Goal: Communication & Community: Answer question/provide support

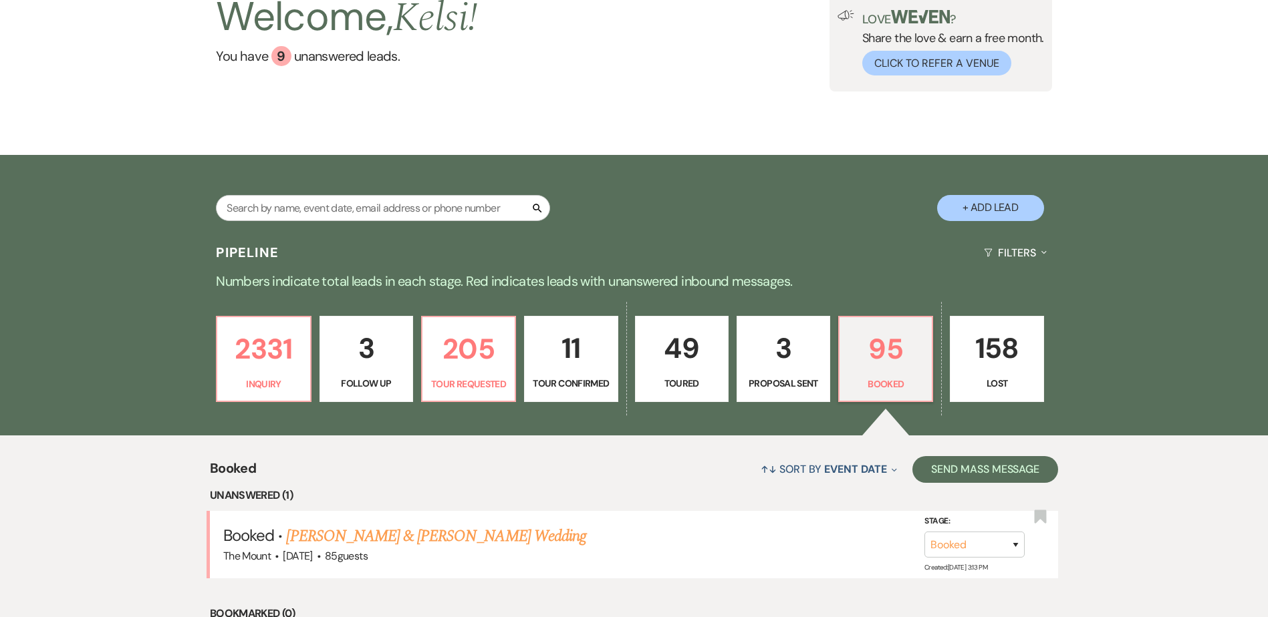
scroll to position [134, 0]
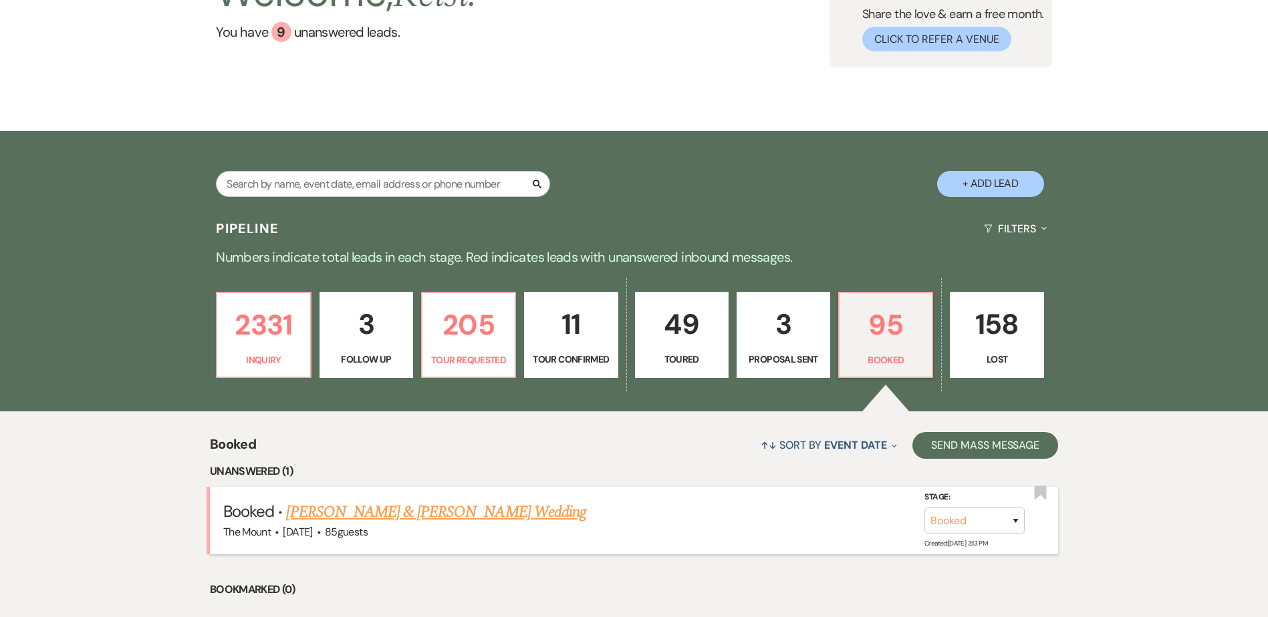
click at [388, 504] on link "[PERSON_NAME] & [PERSON_NAME] Wedding" at bounding box center [435, 513] width 299 height 24
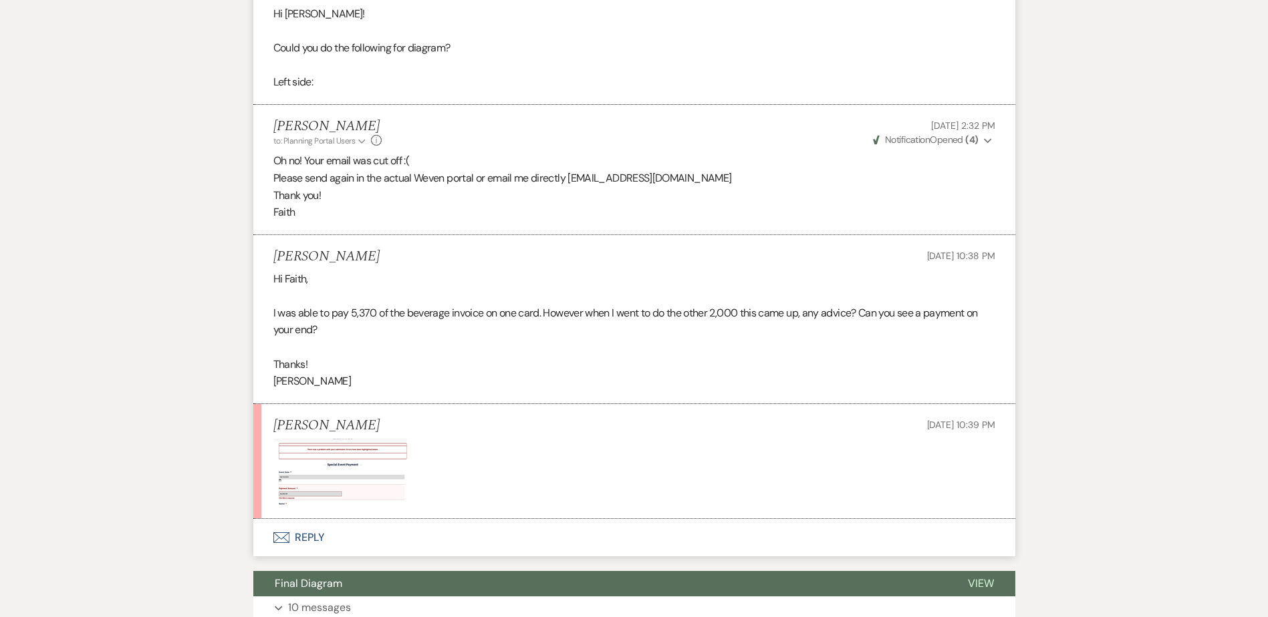
scroll to position [7016, 0]
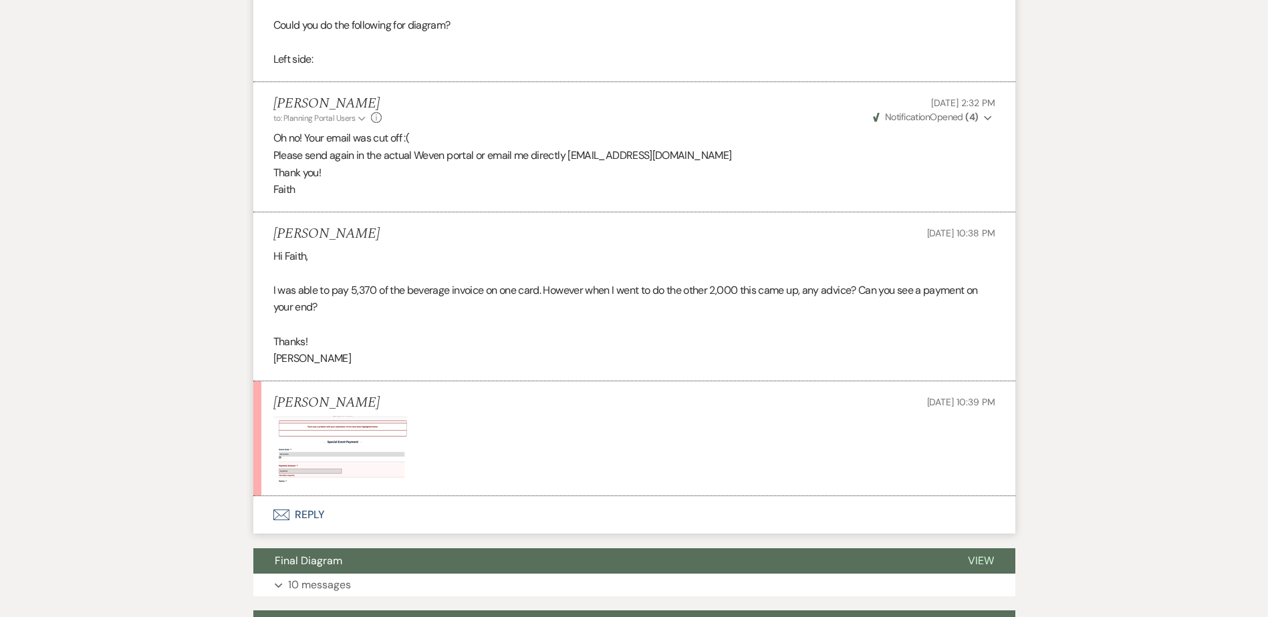
click at [386, 440] on img at bounding box center [340, 449] width 134 height 66
click at [543, 366] on div "Hi Faith, I was able to pay 5,370 of the beverage invoice on one card. However …" at bounding box center [634, 308] width 722 height 120
click at [533, 333] on div "Hi Faith, I was able to pay 5,370 of the beverage invoice on one card. However …" at bounding box center [634, 308] width 722 height 120
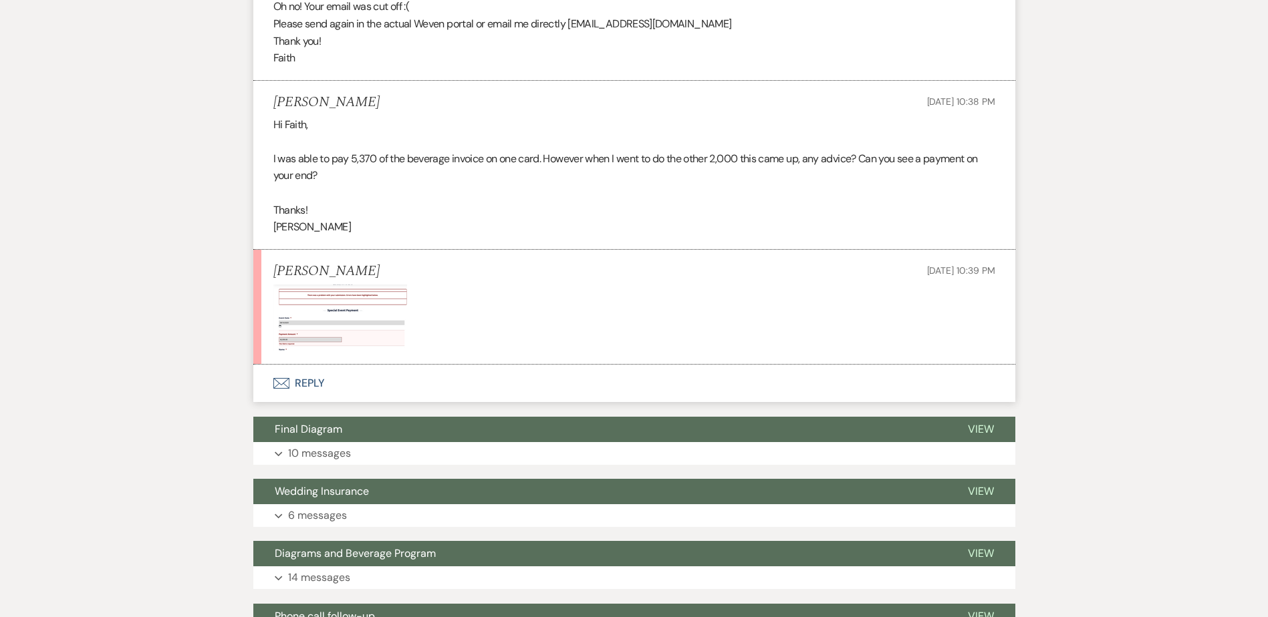
scroll to position [7217, 0]
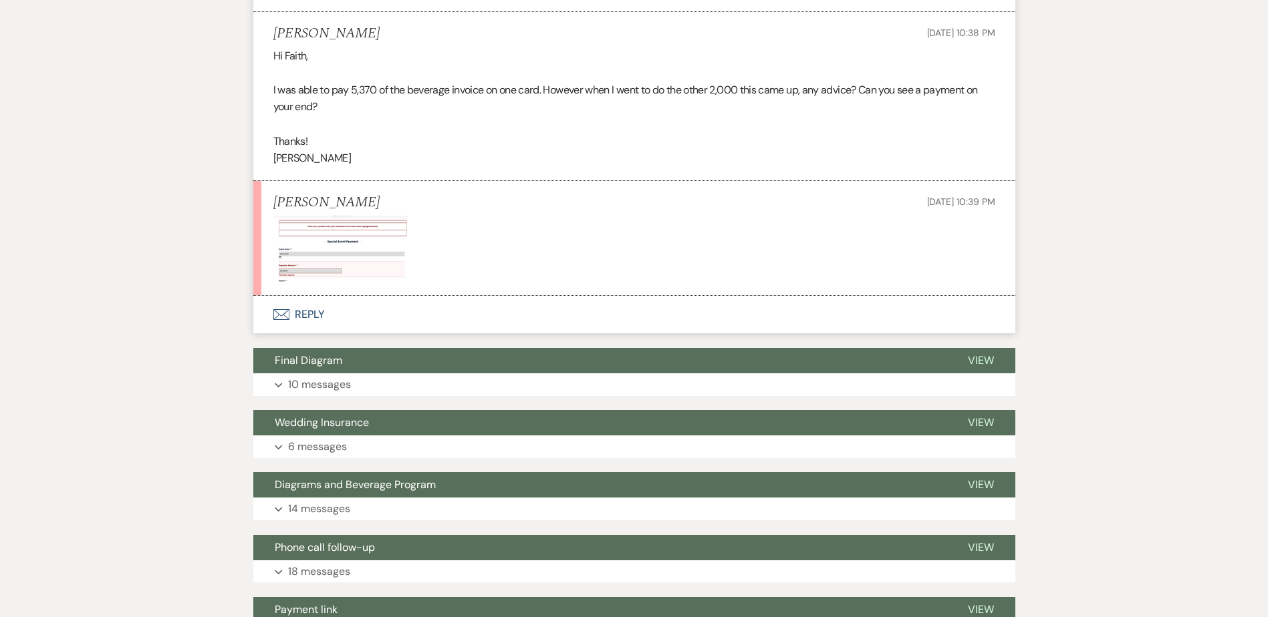
click at [368, 222] on img at bounding box center [340, 249] width 134 height 66
click at [368, 244] on img at bounding box center [340, 249] width 134 height 66
click at [434, 161] on div "Hi Faith, I was able to pay 5,370 of the beverage invoice on one card. However …" at bounding box center [634, 107] width 722 height 120
